Goal: Find specific page/section: Find specific page/section

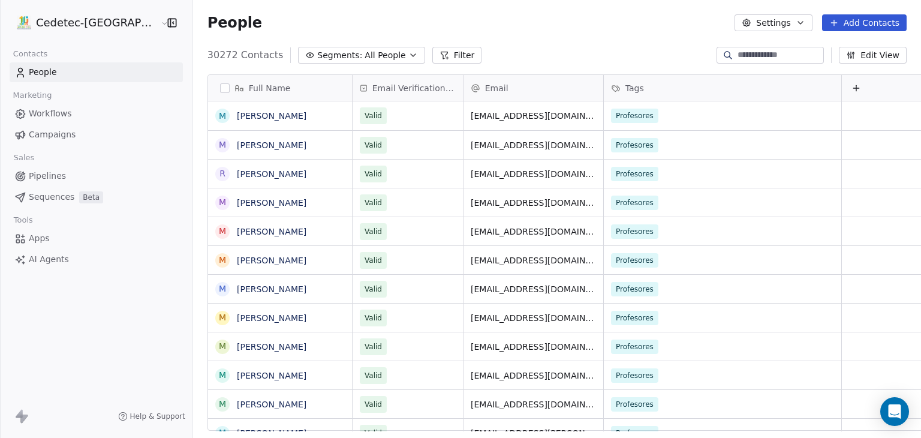
scroll to position [375, 749]
click at [46, 76] on span "People" at bounding box center [43, 72] width 28 height 13
click at [51, 68] on span "People" at bounding box center [43, 72] width 28 height 13
click at [52, 134] on span "Campaigns" at bounding box center [52, 134] width 47 height 13
